Goal: Information Seeking & Learning: Learn about a topic

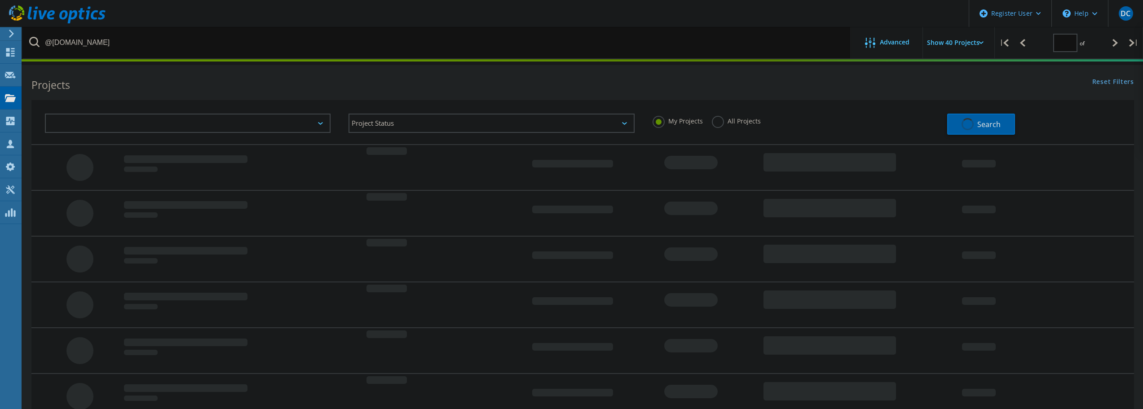
type input "1"
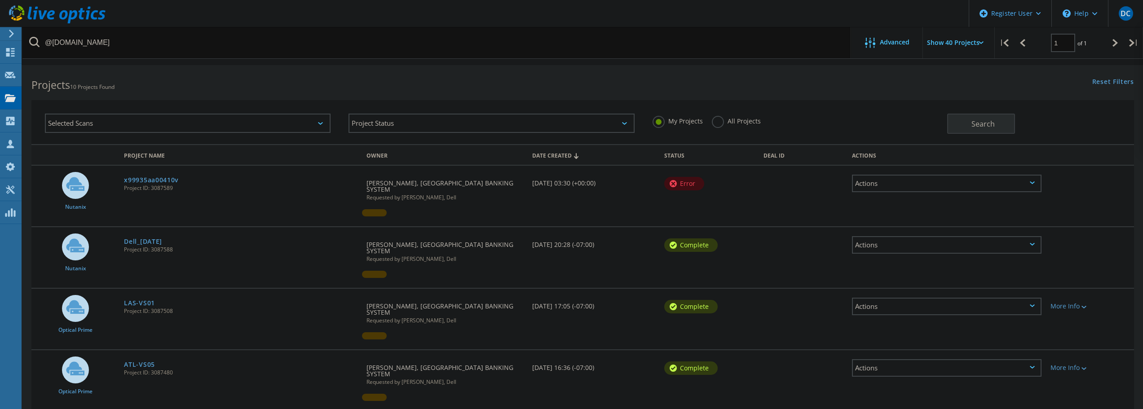
drag, startPoint x: 716, startPoint y: 122, endPoint x: 707, endPoint y: 124, distance: 10.1
click at [716, 123] on label "All Projects" at bounding box center [736, 120] width 49 height 9
click at [0, 0] on input "All Projects" at bounding box center [0, 0] width 0 height 0
click at [978, 122] on span "Search" at bounding box center [983, 124] width 23 height 10
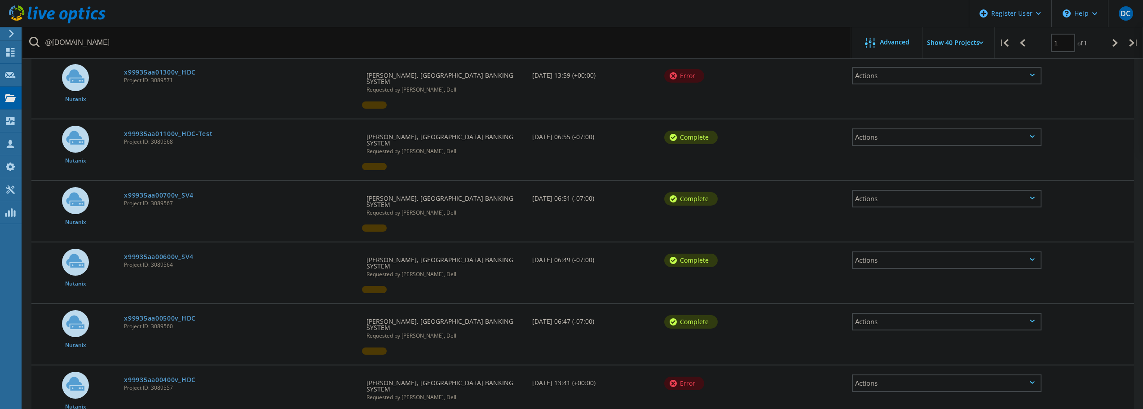
scroll to position [1033, 0]
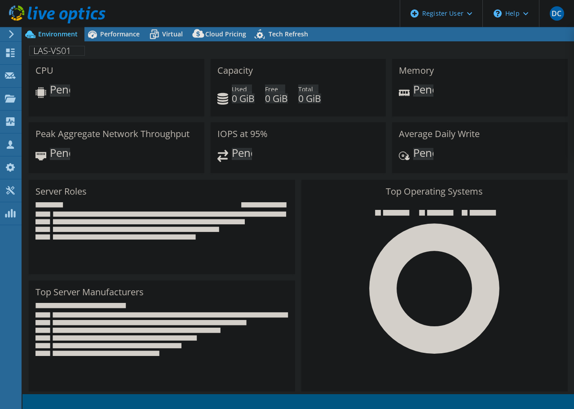
select select "USD"
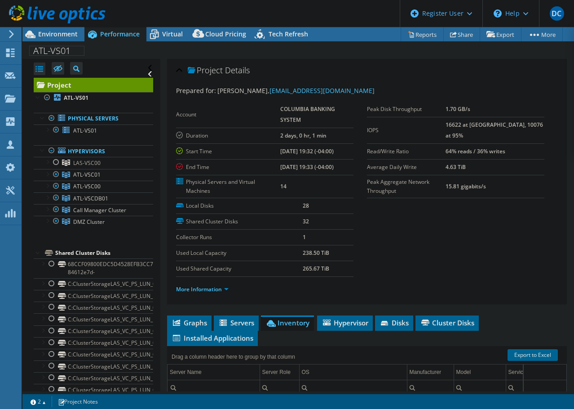
select select "USD"
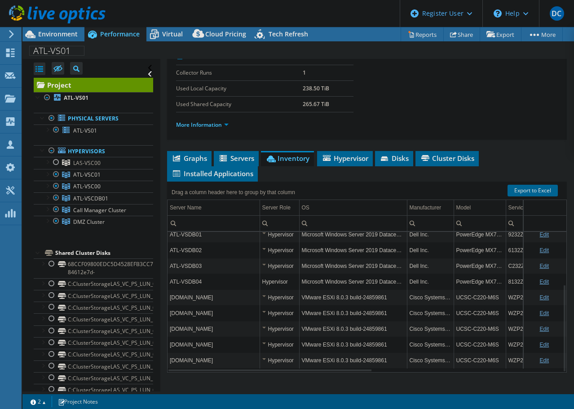
click at [456, 93] on section "Prepared for: Amir Nazem, anazem@ppbi.com Account COLUMBIA BANKING SYSTEM Durat…" at bounding box center [367, 29] width 382 height 216
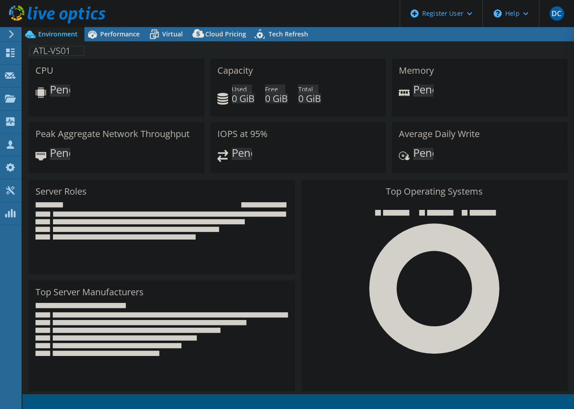
select select "USD"
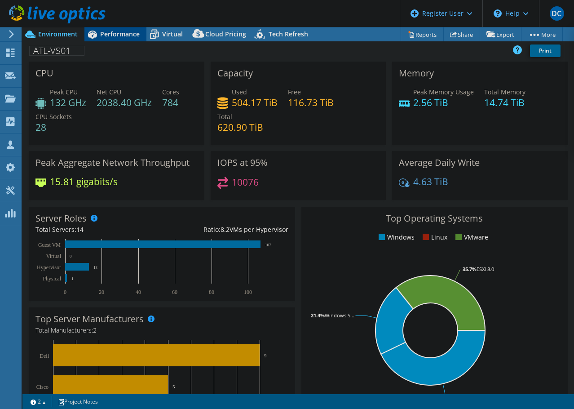
click at [109, 37] on span "Performance" at bounding box center [120, 34] width 40 height 9
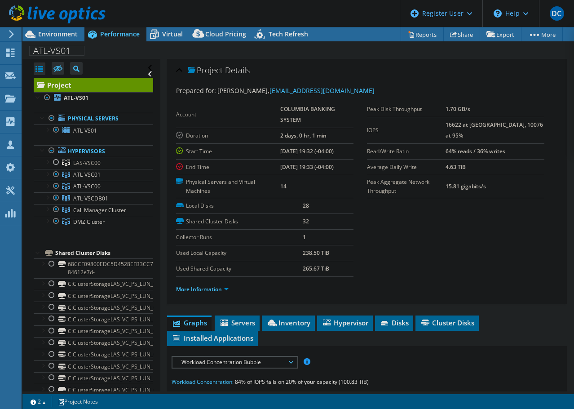
click at [389, 217] on section "Prepared for: Amir Nazem, anazem@ppbi.com Account COLUMBIA BANKING SYSTEM Durat…" at bounding box center [367, 194] width 382 height 216
click at [289, 318] on li "Inventory" at bounding box center [288, 322] width 53 height 15
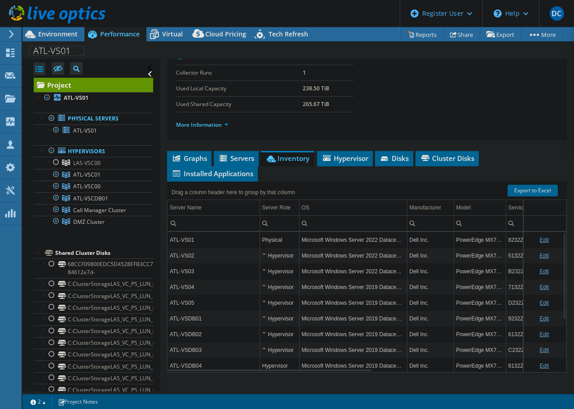
scroll to position [84, 0]
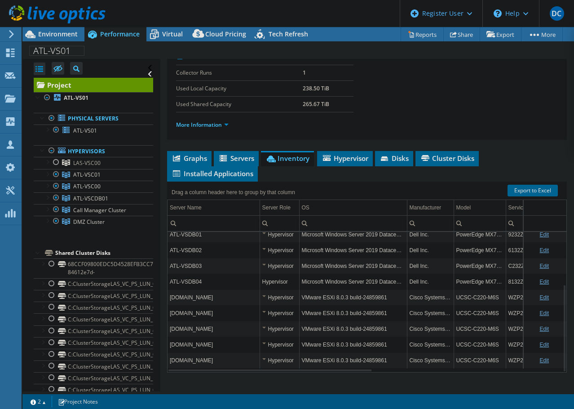
click at [261, 126] on ul "More Information" at bounding box center [367, 124] width 382 height 12
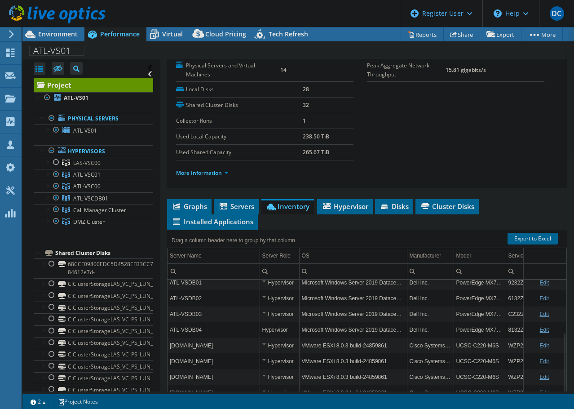
scroll to position [0, 0]
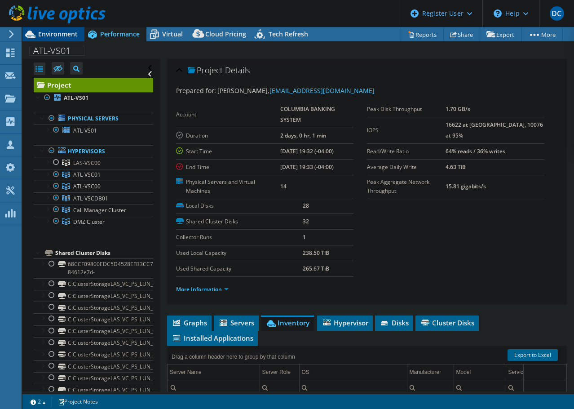
click at [56, 33] on span "Environment" at bounding box center [58, 34] width 40 height 9
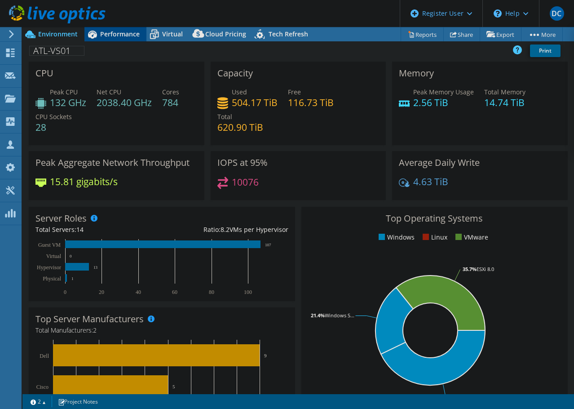
click at [111, 33] on span "Performance" at bounding box center [120, 34] width 40 height 9
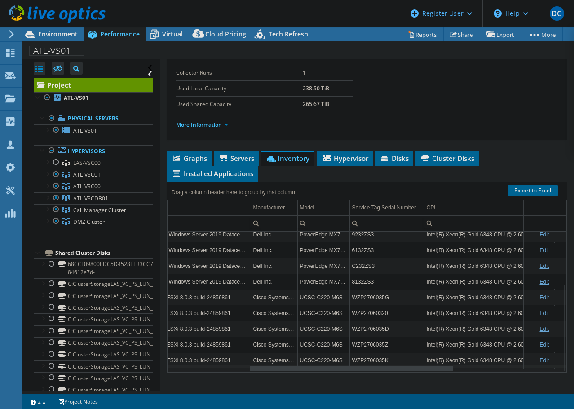
drag, startPoint x: 365, startPoint y: 369, endPoint x: 449, endPoint y: 365, distance: 84.1
click at [449, 365] on body "DC Dell User Darren Capell Darren.Capell@Dell.com Dell My Profile Log Out \n He…" at bounding box center [287, 204] width 574 height 409
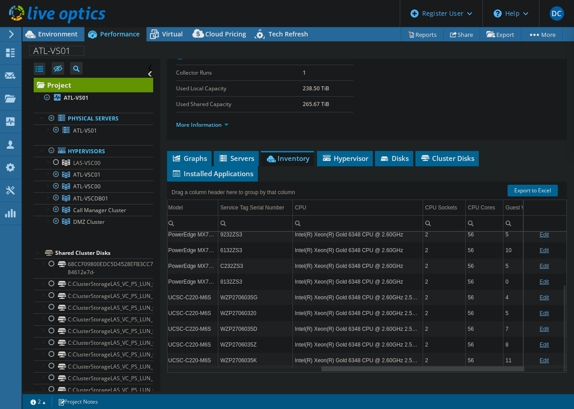
scroll to position [84, 294]
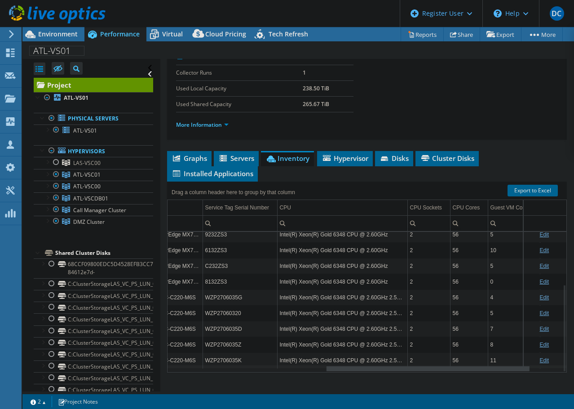
drag, startPoint x: 393, startPoint y: 368, endPoint x: 470, endPoint y: 348, distance: 79.4
click at [473, 363] on body "DC Dell User Darren Capell Darren.Capell@Dell.com Dell My Profile Log Out \n He…" at bounding box center [287, 204] width 574 height 409
click at [394, 186] on div "Drag a column header here to group by that column" at bounding box center [367, 187] width 400 height 12
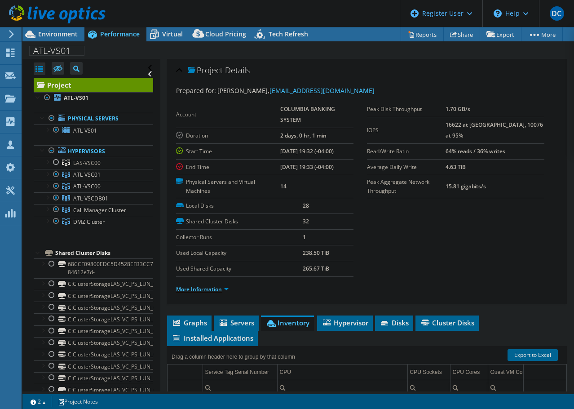
click at [219, 291] on link "More Information" at bounding box center [202, 289] width 53 height 8
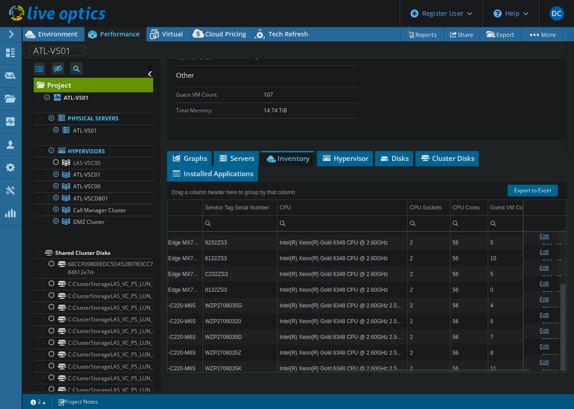
scroll to position [84, 303]
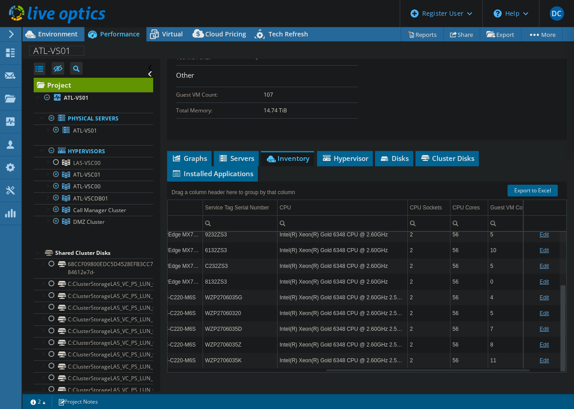
drag, startPoint x: 559, startPoint y: 277, endPoint x: 550, endPoint y: 295, distance: 20.5
click at [550, 295] on body "DC Dell User Darren Capell Darren.Capell@Dell.com Dell My Profile Log Out \n He…" at bounding box center [287, 204] width 574 height 409
click at [451, 101] on div "Capacity Information Total Local Capacity: 247.29 TiB Free Local Capacity: 8.79…" at bounding box center [367, 4] width 382 height 238
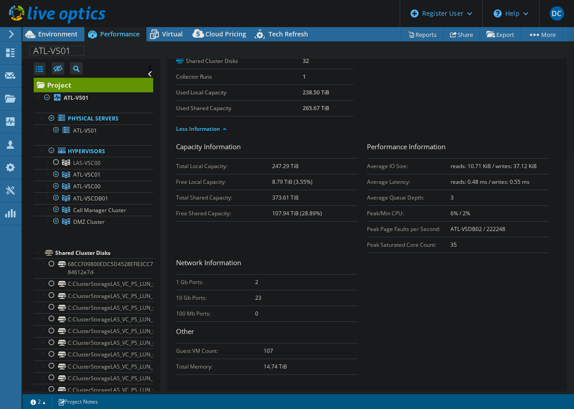
scroll to position [147, 0]
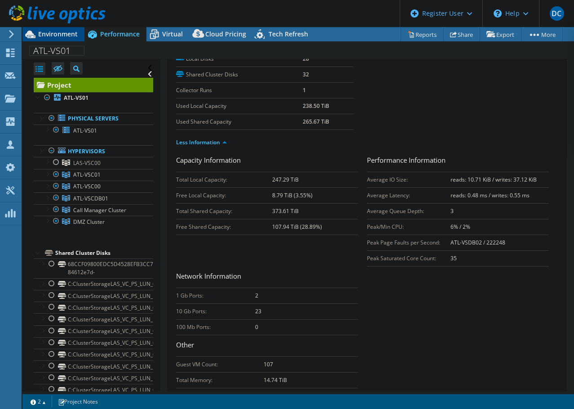
click at [58, 34] on span "Environment" at bounding box center [58, 34] width 40 height 9
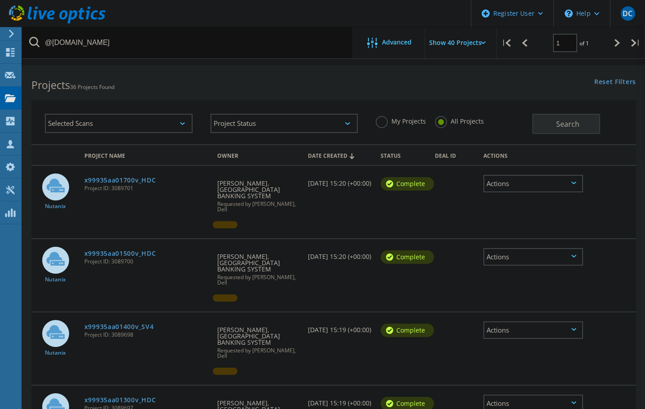
scroll to position [1207, 0]
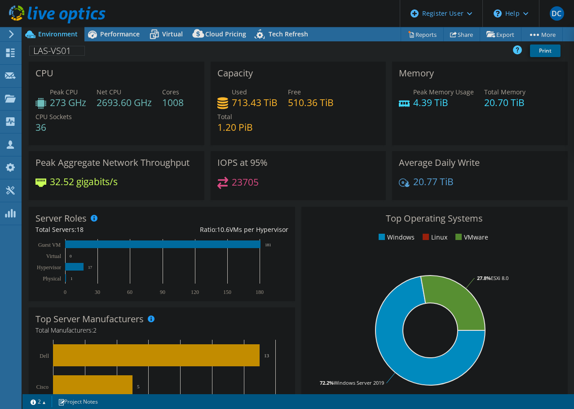
select select "USD"
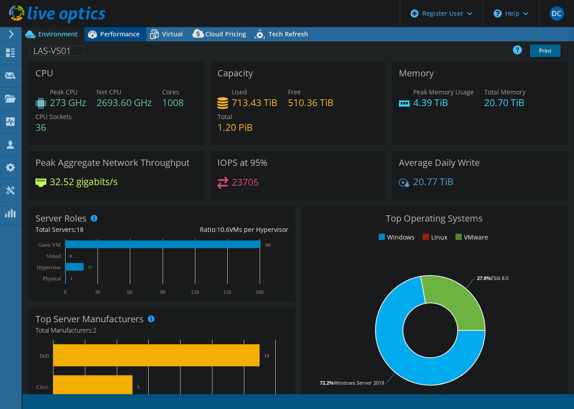
select select "USD"
click at [108, 34] on span "Performance" at bounding box center [120, 34] width 40 height 9
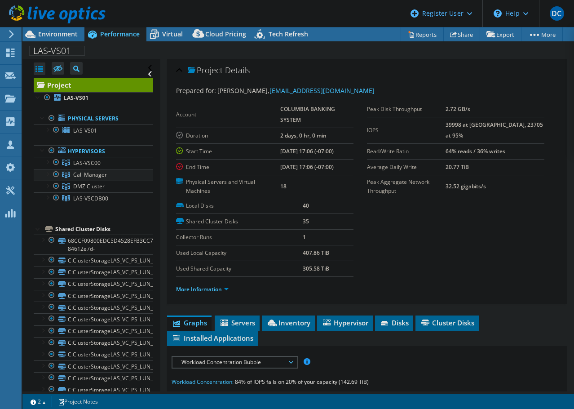
click at [45, 174] on div at bounding box center [47, 173] width 9 height 9
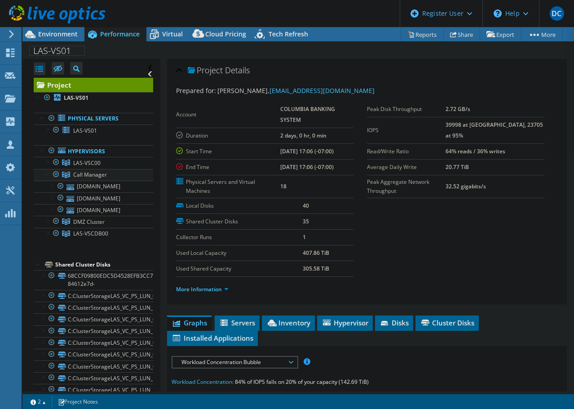
click at [45, 174] on div at bounding box center [47, 173] width 9 height 9
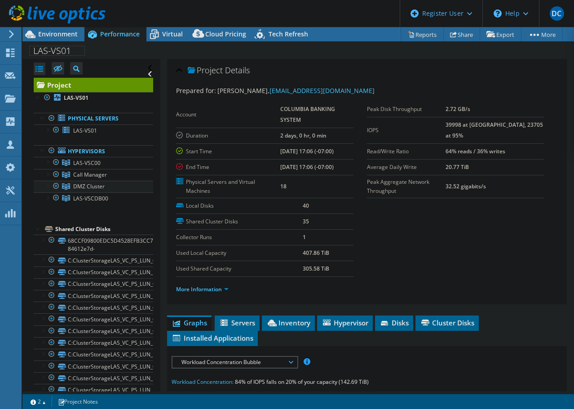
click at [43, 184] on div at bounding box center [47, 185] width 9 height 9
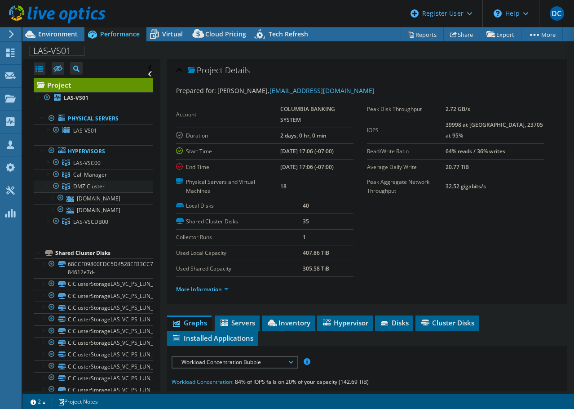
click at [43, 184] on div at bounding box center [47, 185] width 9 height 9
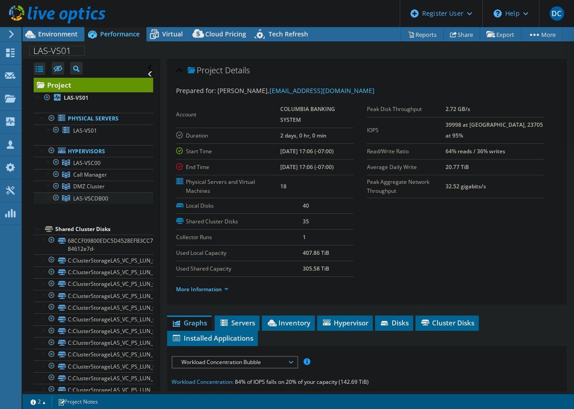
click at [46, 197] on div at bounding box center [47, 196] width 9 height 9
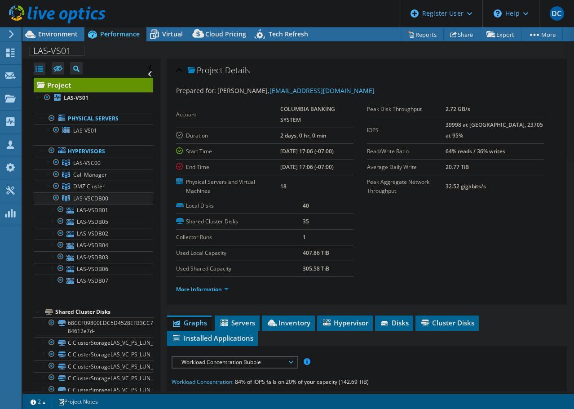
click at [44, 196] on div at bounding box center [47, 196] width 9 height 9
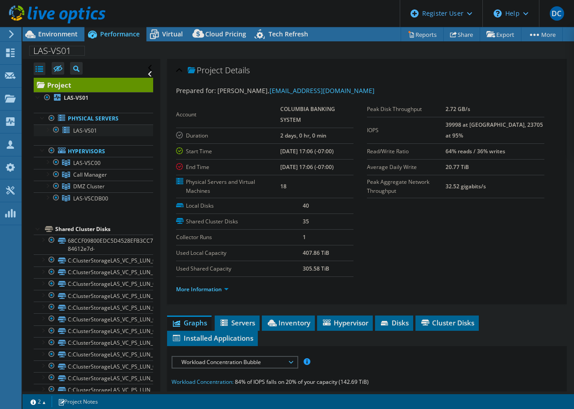
click at [45, 130] on div at bounding box center [47, 128] width 9 height 9
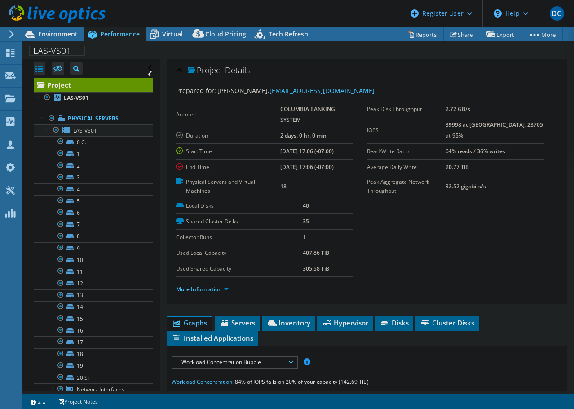
click at [45, 130] on div at bounding box center [47, 128] width 9 height 9
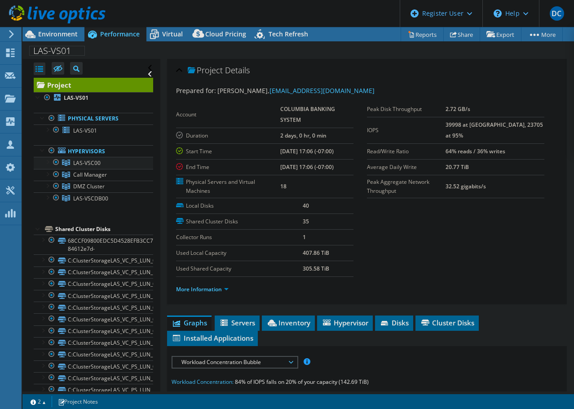
click at [45, 163] on div at bounding box center [47, 161] width 9 height 9
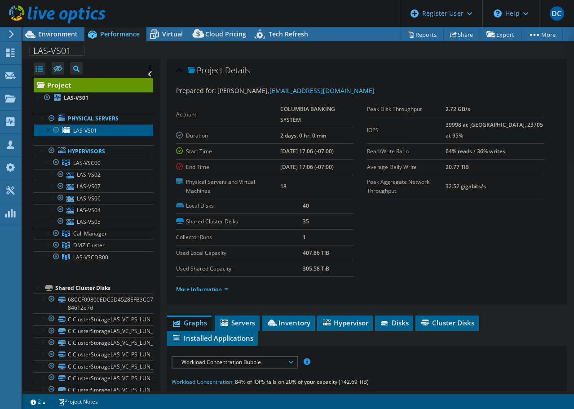
click at [42, 128] on link "LAS-VS01" at bounding box center [93, 130] width 119 height 12
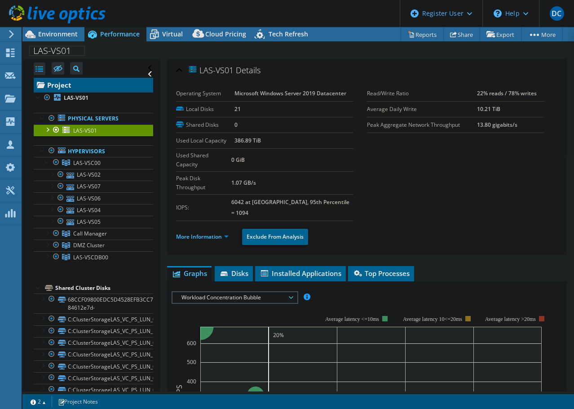
click at [61, 80] on link "Project" at bounding box center [93, 85] width 119 height 14
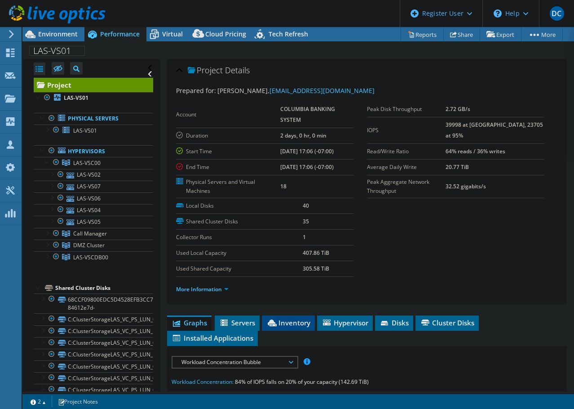
click at [283, 320] on span "Inventory" at bounding box center [288, 322] width 44 height 9
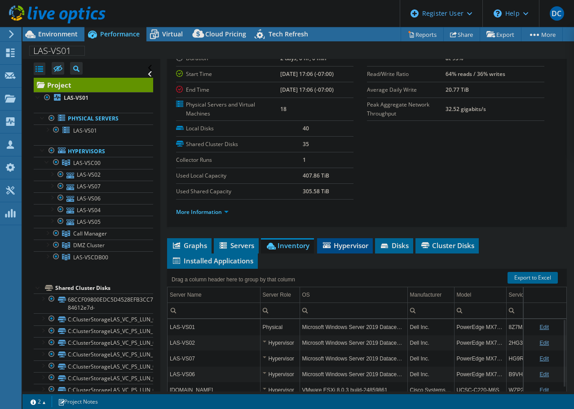
scroll to position [135, 0]
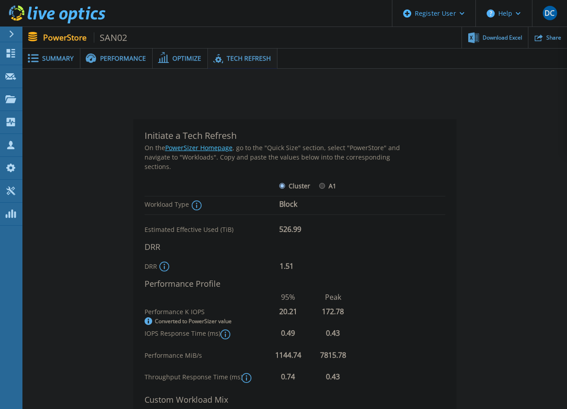
click at [102, 57] on span "Performance" at bounding box center [123, 58] width 46 height 6
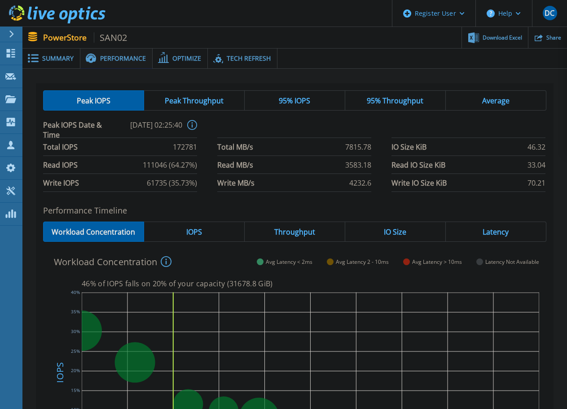
drag, startPoint x: 189, startPoint y: 151, endPoint x: 173, endPoint y: 199, distance: 50.7
click at [173, 199] on div "Peak IOPS Peak Throughput 95% IOPS 95% Throughput Average Peak IOPS Date & Time…" at bounding box center [295, 298] width 518 height 430
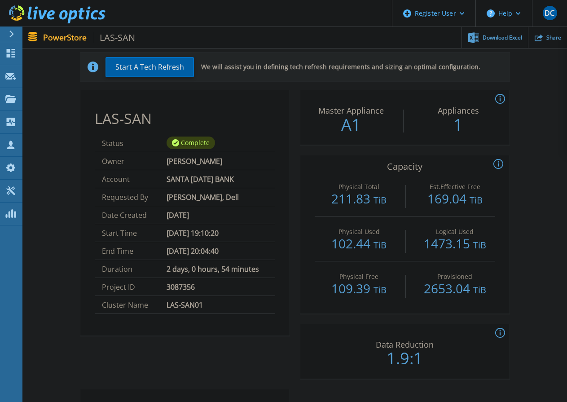
scroll to position [90, 0]
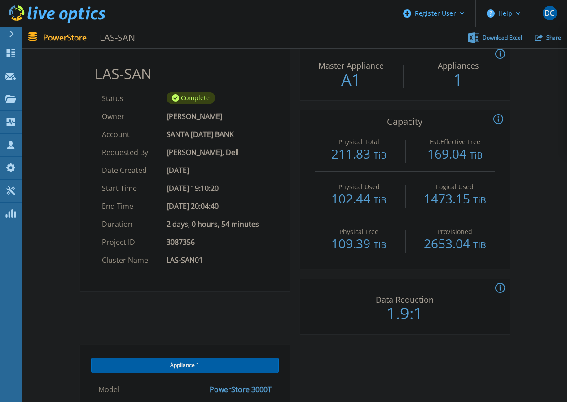
click at [294, 221] on div "LAS-SAN Status Complete Owner [PERSON_NAME] Account SANTA [DATE] BANK Requested…" at bounding box center [294, 333] width 429 height 576
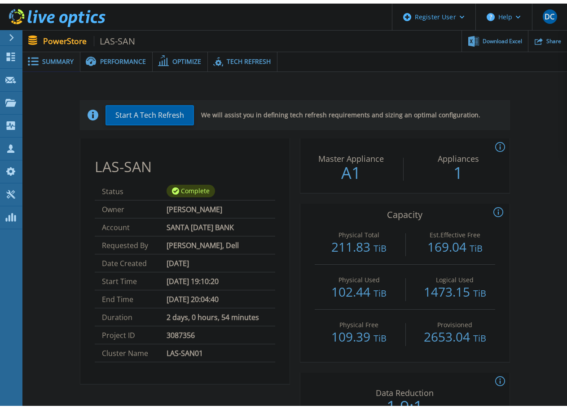
scroll to position [0, 0]
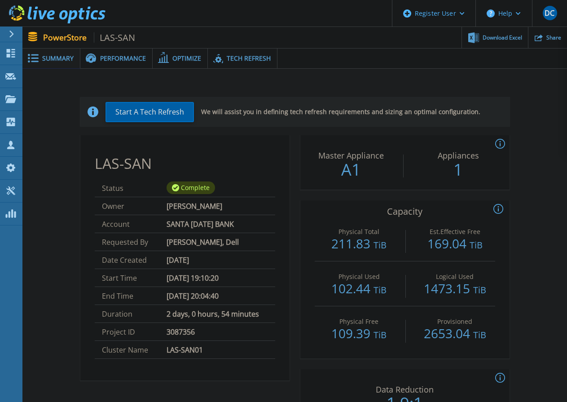
click at [125, 57] on span "Performance" at bounding box center [123, 58] width 46 height 6
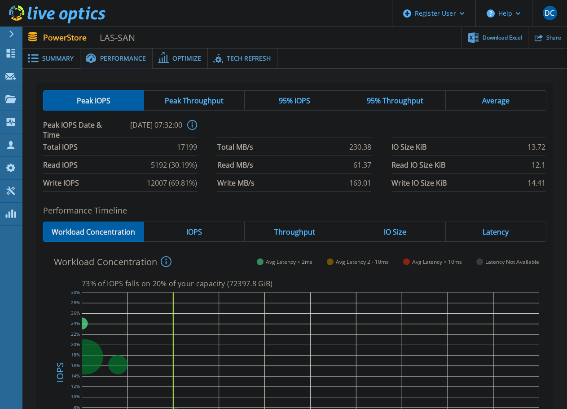
click at [294, 75] on div "Peak IOPS Peak Throughput 95% IOPS 95% Throughput Average Peak IOPS Date & Time…" at bounding box center [294, 304] width 545 height 470
click at [66, 58] on span "Summary" at bounding box center [57, 58] width 31 height 6
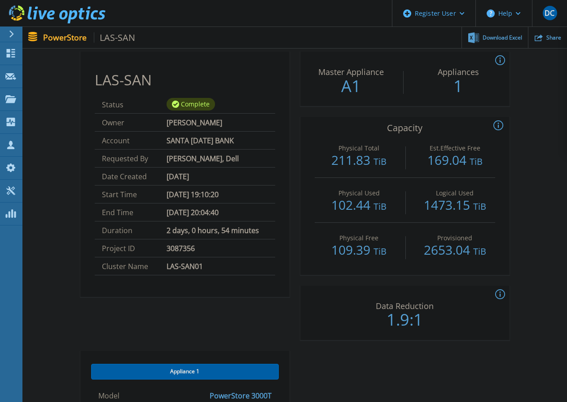
scroll to position [90, 0]
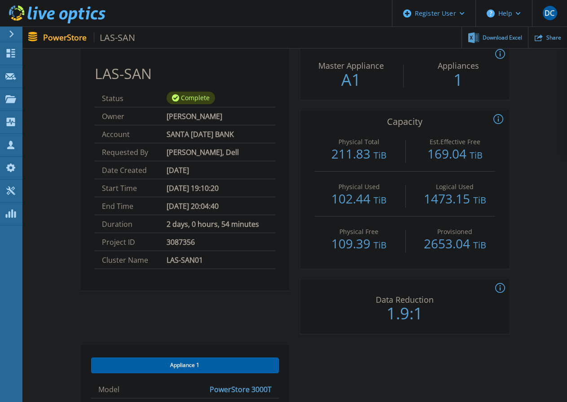
click at [178, 11] on header "Register User Help DC Dell User [PERSON_NAME] [PERSON_NAME][EMAIL_ADDRESS][PERS…" at bounding box center [283, 13] width 567 height 27
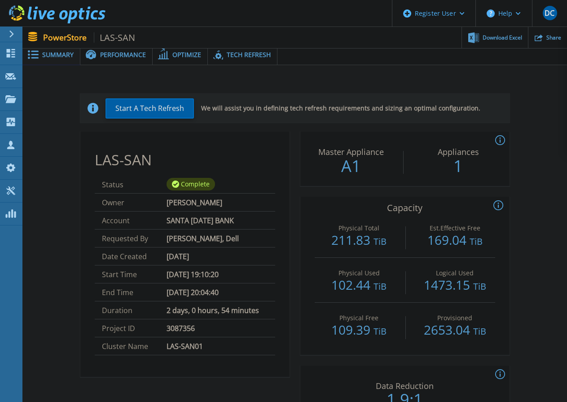
scroll to position [0, 0]
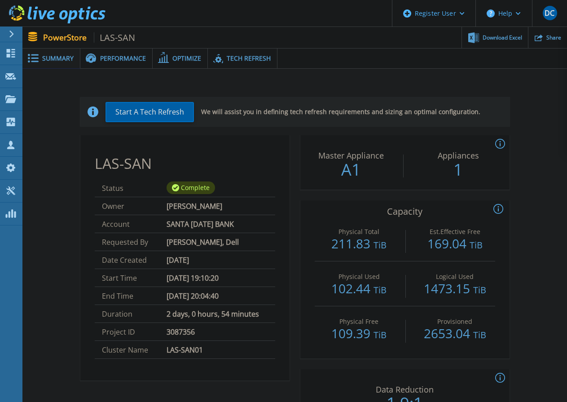
click at [125, 58] on span "Performance" at bounding box center [123, 58] width 46 height 6
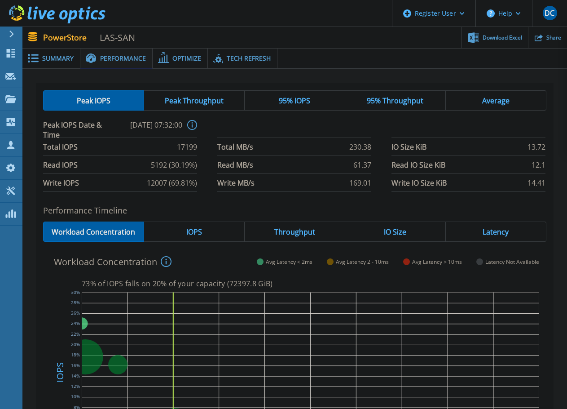
click at [178, 56] on span "Optimize" at bounding box center [186, 58] width 29 height 6
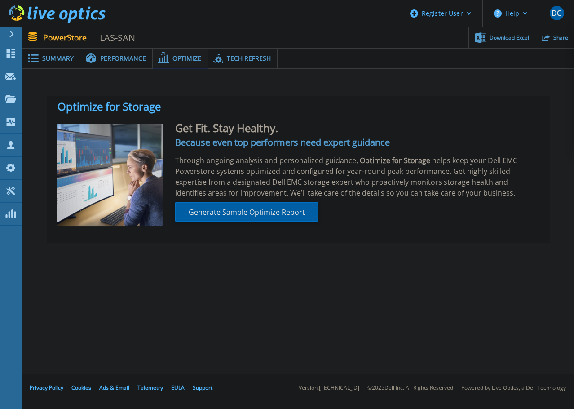
click at [129, 56] on span "Performance" at bounding box center [123, 58] width 46 height 6
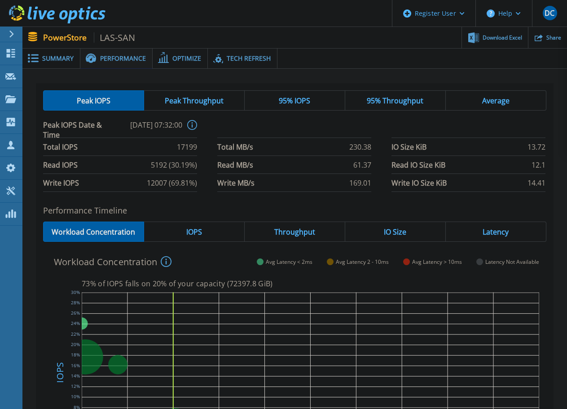
click at [56, 56] on span "Summary" at bounding box center [57, 58] width 31 height 6
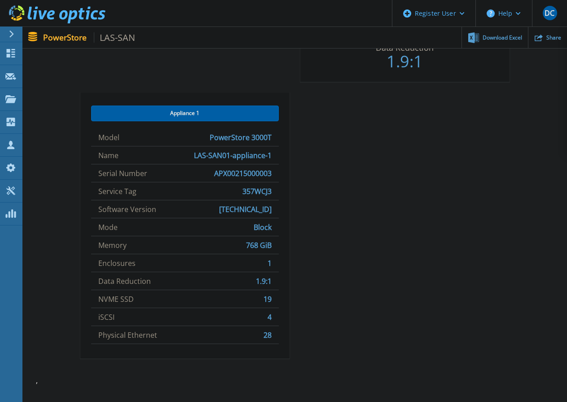
scroll to position [359, 0]
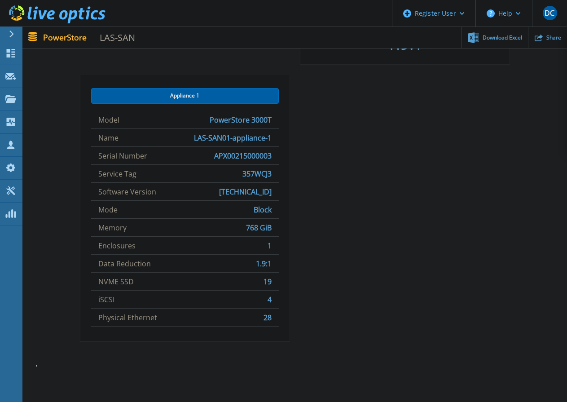
click at [322, 244] on div "LAS-SAN Status Complete Owner [PERSON_NAME] Account SANTA [DATE] BANK Requested…" at bounding box center [294, 64] width 429 height 576
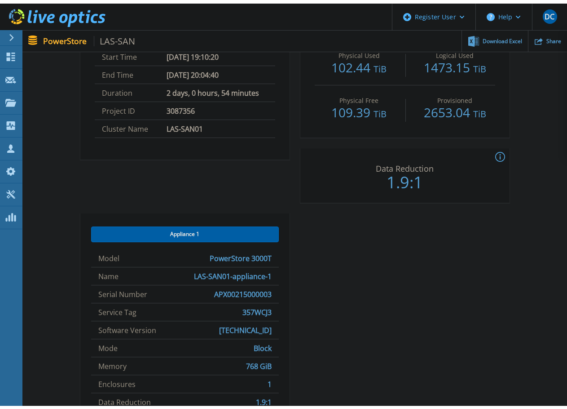
scroll to position [0, 0]
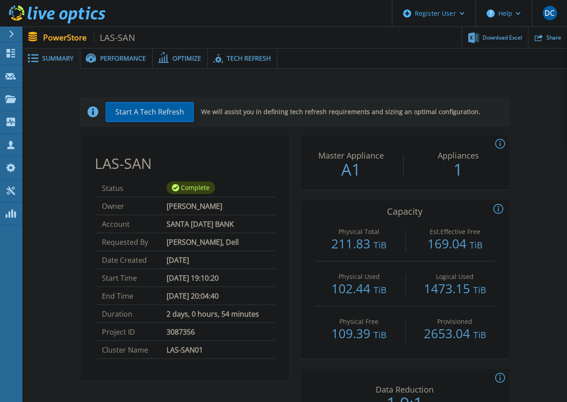
click at [118, 56] on span "Performance" at bounding box center [123, 58] width 46 height 6
